Goal: Transaction & Acquisition: Purchase product/service

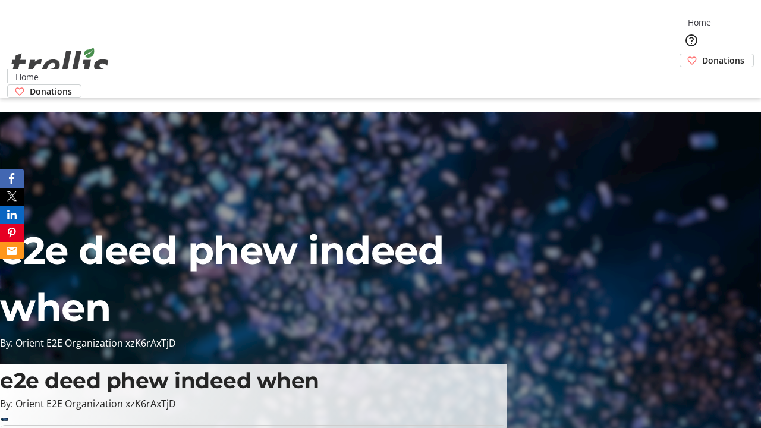
click at [702, 54] on span "Donations" at bounding box center [723, 60] width 42 height 12
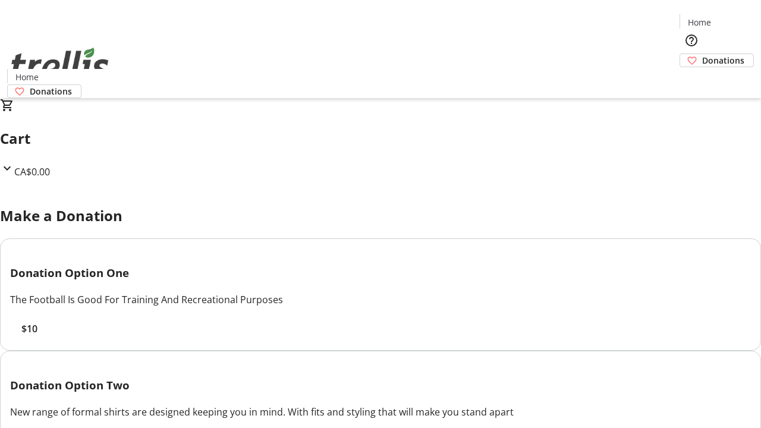
click at [37, 336] on span "$10" at bounding box center [29, 329] width 16 height 14
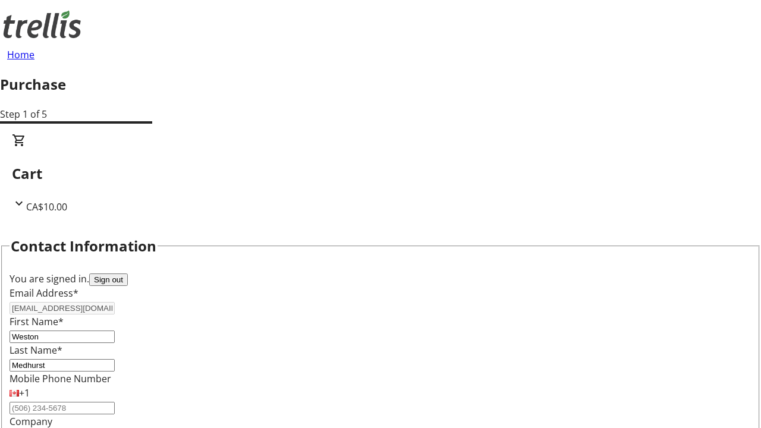
select select "CA"
select select "BC"
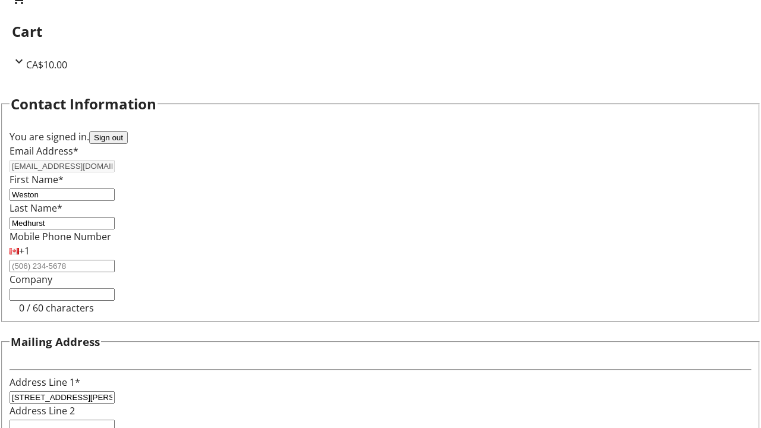
type input "Kelowna"
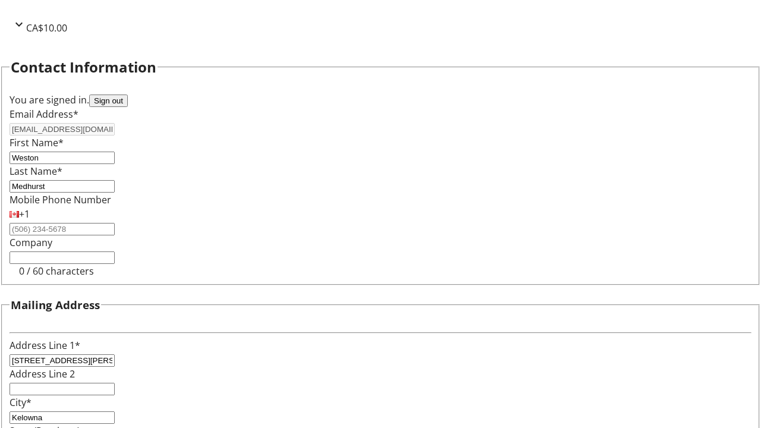
type input "V1Y 0C2"
